Goal: Communication & Community: Share content

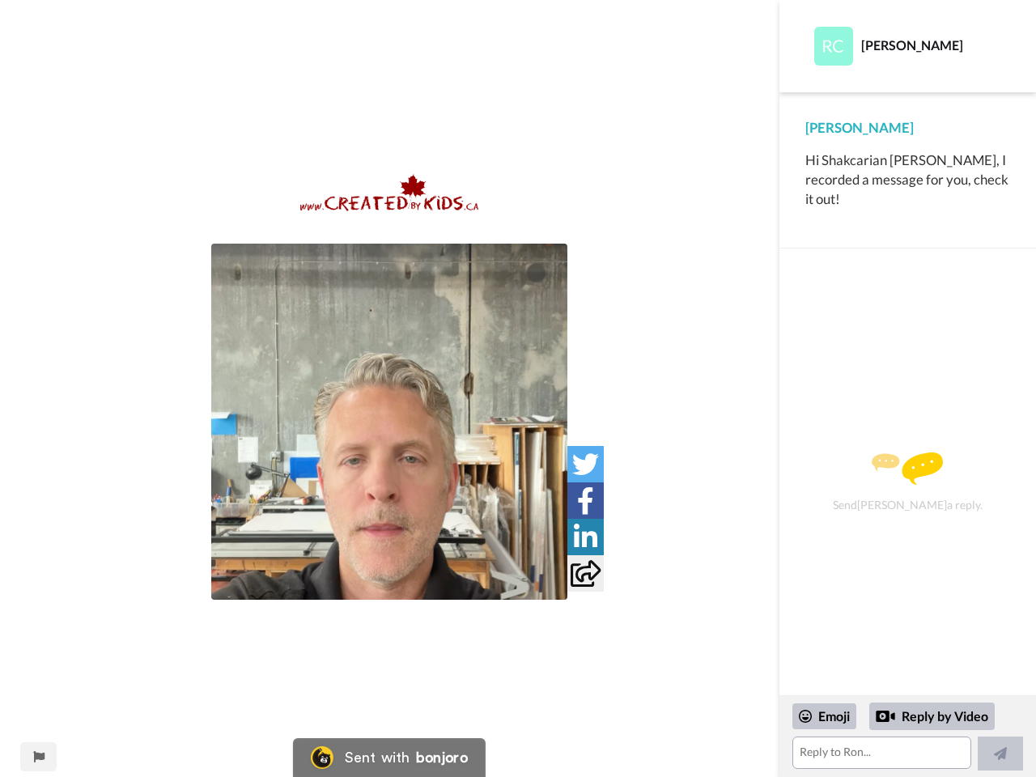
click at [389, 422] on img at bounding box center [389, 422] width 356 height 356
click at [585, 464] on icon at bounding box center [585, 464] width 27 height 27
click at [585, 500] on icon at bounding box center [585, 500] width 17 height 27
click at [585, 537] on icon at bounding box center [585, 537] width 23 height 27
click at [585, 573] on icon at bounding box center [586, 573] width 30 height 27
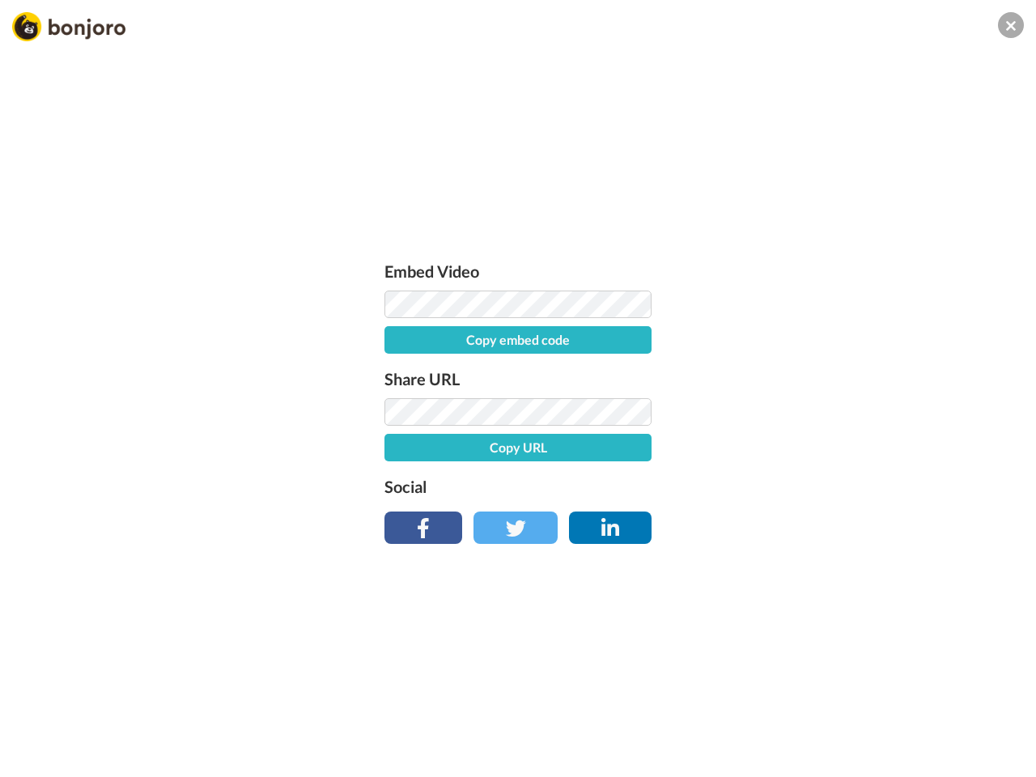
click at [38, 757] on div "Embed Video Copy embed code Share URL Copy URL Social" at bounding box center [518, 475] width 1036 height 777
click at [907, 737] on div "Embed Video Copy embed code Share URL Copy URL Social" at bounding box center [518, 475] width 1036 height 777
click at [825, 716] on div "Embed Video Copy embed code Share URL Copy URL Social" at bounding box center [518, 475] width 1036 height 777
click at [933, 716] on div "Embed Video Copy embed code Share URL Copy URL Social" at bounding box center [518, 475] width 1036 height 777
click at [1001, 754] on div "Embed Video Copy embed code Share URL Copy URL Social" at bounding box center [518, 475] width 1036 height 777
